Goal: Information Seeking & Learning: Learn about a topic

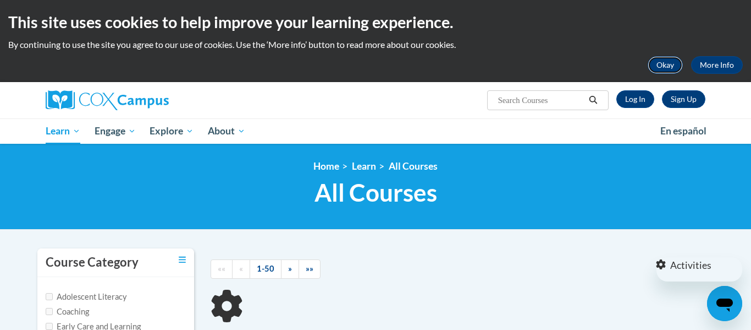
click at [663, 63] on button "Okay" at bounding box center [665, 65] width 35 height 18
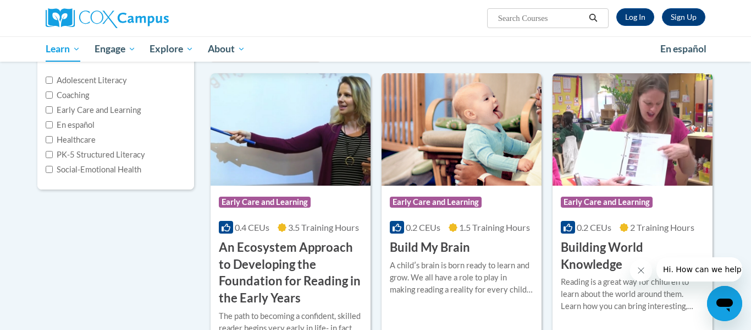
scroll to position [132, 0]
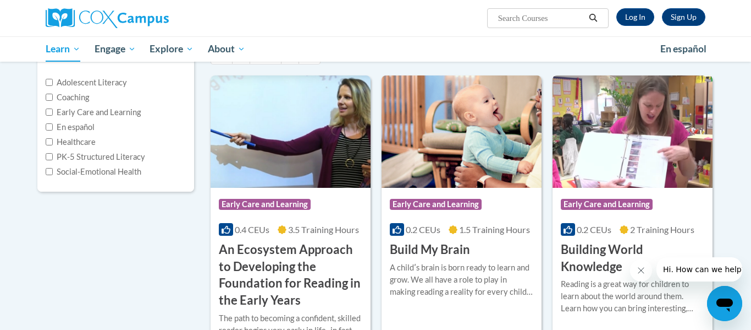
click at [606, 251] on h3 "Building World Knowledge" at bounding box center [633, 258] width 144 height 34
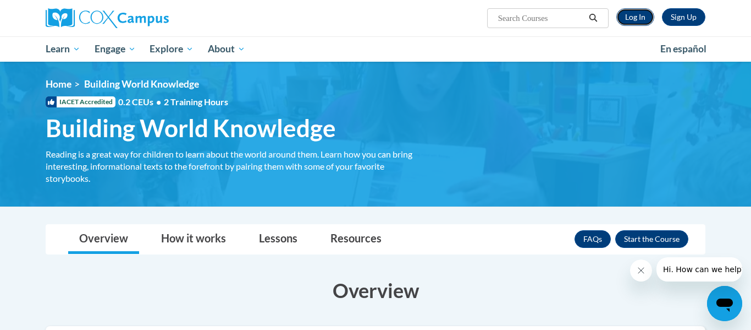
click at [630, 14] on link "Log In" at bounding box center [636, 17] width 38 height 18
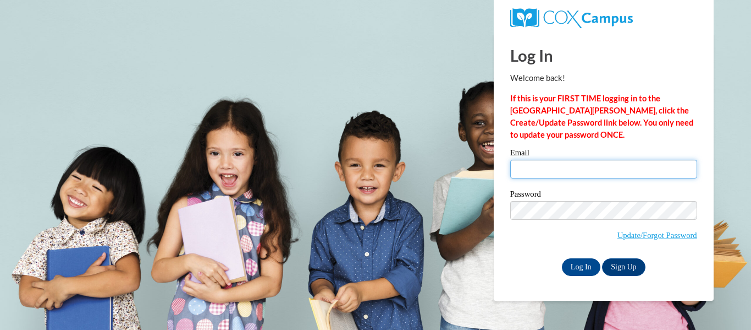
click at [569, 165] on input "Email" at bounding box center [603, 169] width 187 height 19
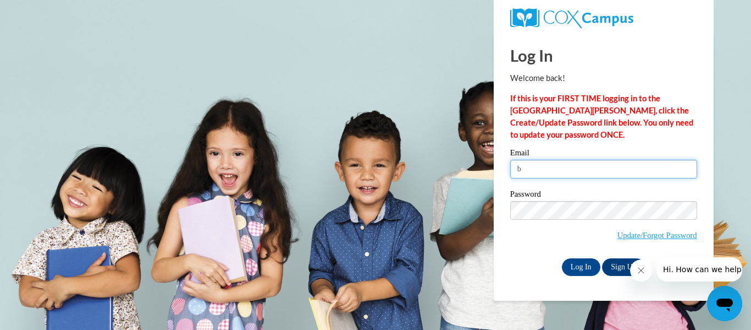
type input "b-"
